Goal: Task Accomplishment & Management: Manage account settings

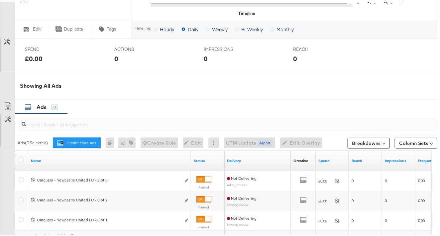
scroll to position [326, 0]
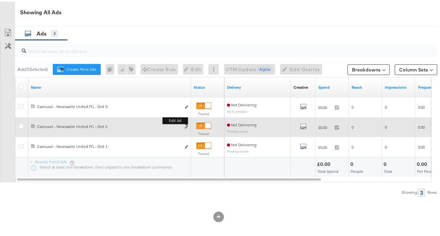
click at [184, 126] on div "Edit ad" at bounding box center [185, 125] width 8 height 7
click at [185, 126] on button "Edit ad" at bounding box center [187, 125] width 4 height 7
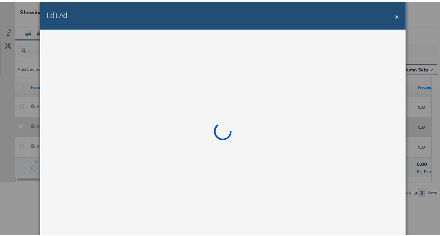
click at [186, 126] on div at bounding box center [223, 132] width 366 height 208
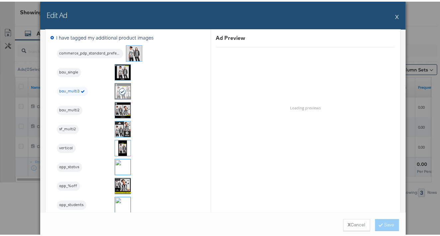
scroll to position [591, 0]
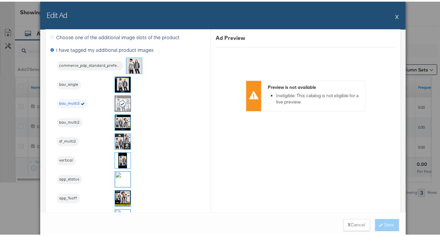
click at [400, 15] on div "Edit Ad X" at bounding box center [223, 14] width 366 height 28
click at [398, 15] on div "Edit Ad X" at bounding box center [223, 14] width 366 height 28
click at [396, 15] on button "X" at bounding box center [398, 14] width 4 height 13
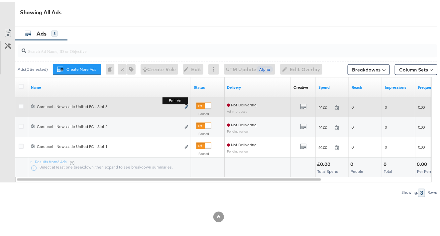
click at [186, 107] on icon "link" at bounding box center [186, 106] width 3 height 4
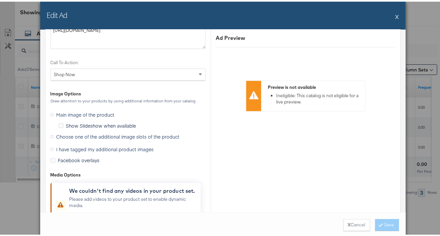
scroll to position [616, 0]
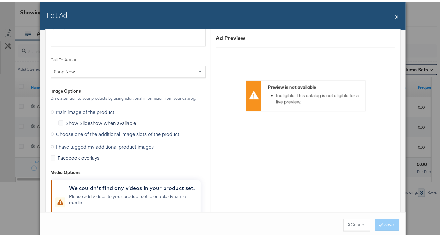
click at [51, 145] on icon at bounding box center [52, 144] width 3 height 3
click at [0, 0] on input "I have tagged my additional product images" at bounding box center [0, 0] width 0 height 0
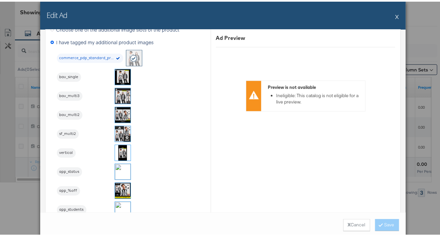
scroll to position [521, 0]
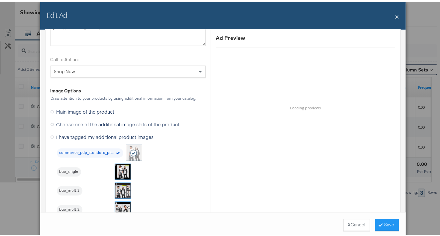
click at [117, 187] on img at bounding box center [123, 190] width 16 height 16
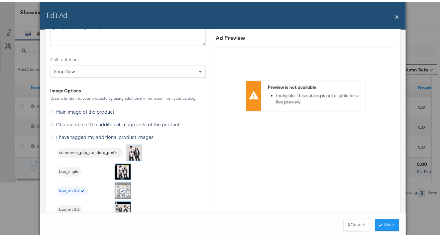
click at [108, 171] on li "bau_single" at bounding box center [94, 170] width 74 height 16
click at [119, 171] on img at bounding box center [123, 171] width 16 height 16
click at [120, 204] on img at bounding box center [123, 209] width 16 height 16
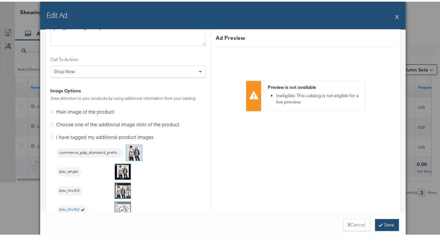
click at [389, 225] on button "Save" at bounding box center [387, 223] width 24 height 12
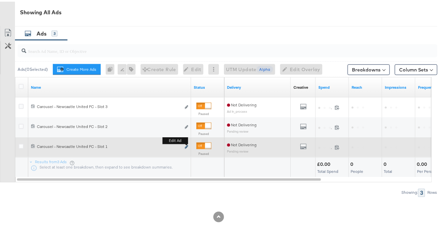
click at [186, 147] on icon "link" at bounding box center [186, 146] width 3 height 4
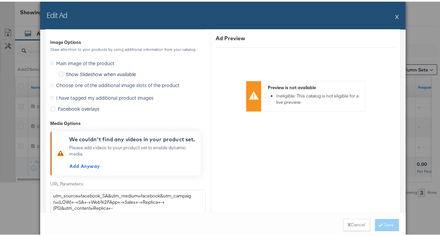
click at [80, 98] on span "I have tagged my additional product images" at bounding box center [105, 96] width 97 height 7
click at [0, 0] on input "I have tagged my additional product images" at bounding box center [0, 0] width 0 height 0
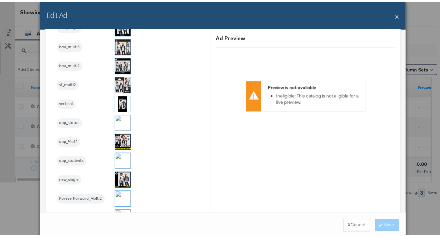
scroll to position [570, 0]
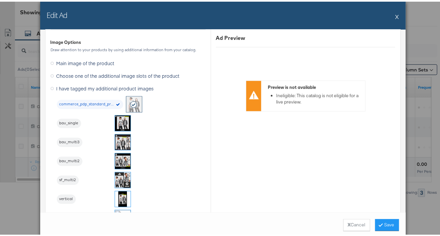
click at [119, 121] on img at bounding box center [123, 122] width 16 height 16
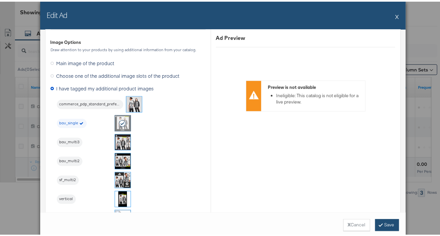
click at [381, 224] on button "Save" at bounding box center [387, 223] width 24 height 12
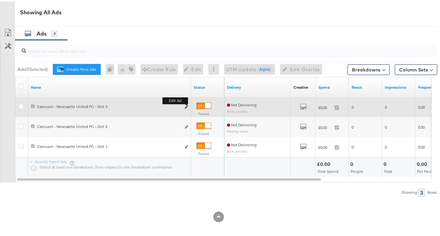
click at [187, 104] on button "Edit ad" at bounding box center [187, 105] width 4 height 7
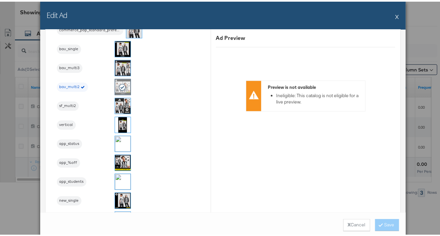
scroll to position [591, 0]
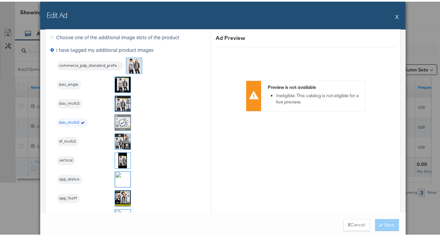
click at [396, 13] on button "X" at bounding box center [398, 14] width 4 height 13
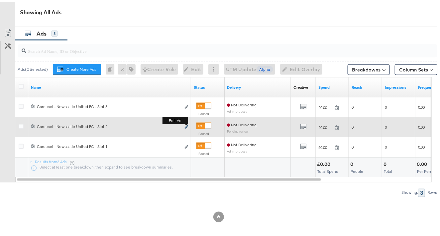
click at [186, 124] on icon "link" at bounding box center [186, 126] width 3 height 4
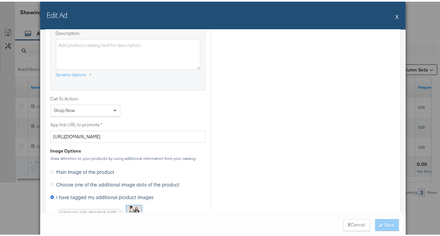
scroll to position [554, 0]
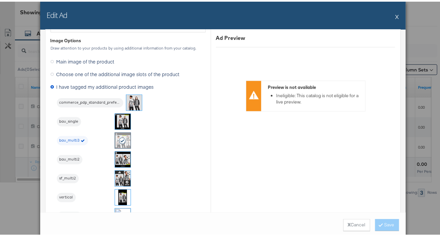
click at [392, 13] on div "Edit Ad X" at bounding box center [223, 14] width 366 height 28
click at [396, 14] on button "X" at bounding box center [398, 14] width 4 height 13
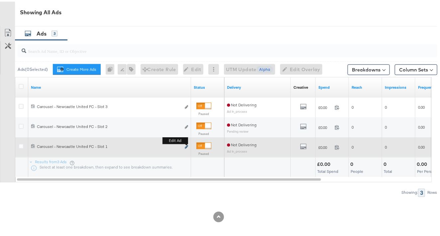
click at [185, 145] on icon "link" at bounding box center [186, 146] width 3 height 4
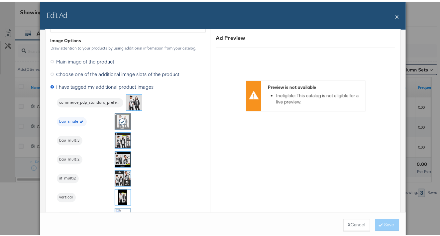
click at [396, 17] on button "X" at bounding box center [398, 14] width 4 height 13
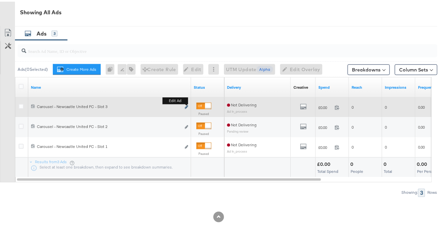
click at [185, 105] on icon "link" at bounding box center [186, 106] width 3 height 4
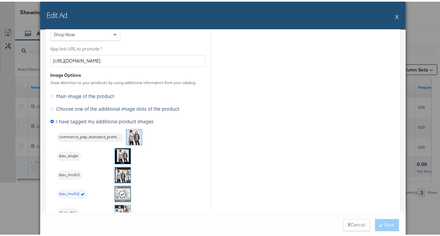
scroll to position [591, 0]
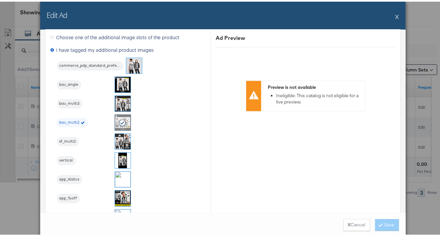
click at [396, 13] on button "X" at bounding box center [398, 14] width 4 height 13
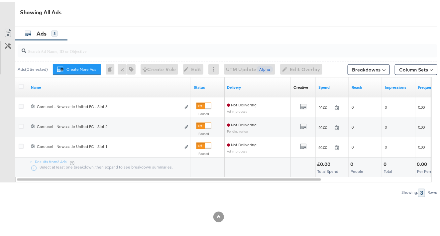
drag, startPoint x: 291, startPoint y: 216, endPoint x: 297, endPoint y: 217, distance: 5.7
click at [291, 216] on div at bounding box center [219, 215] width 438 height 11
